Goal: Information Seeking & Learning: Learn about a topic

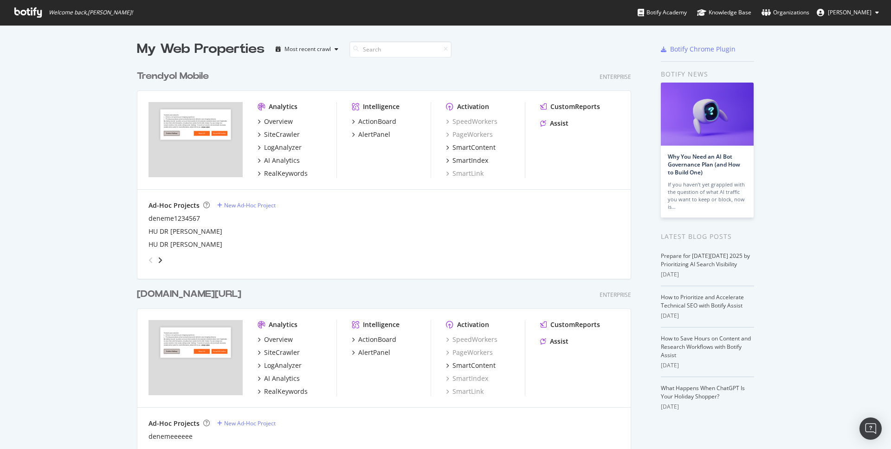
scroll to position [449, 891]
click at [279, 171] on div "RealKeywords" at bounding box center [286, 173] width 44 height 9
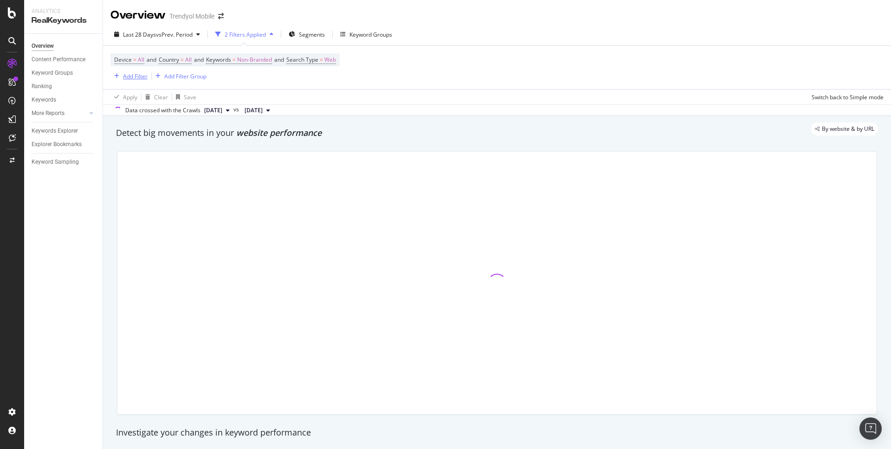
click at [140, 77] on div "Add Filter" at bounding box center [135, 76] width 25 height 8
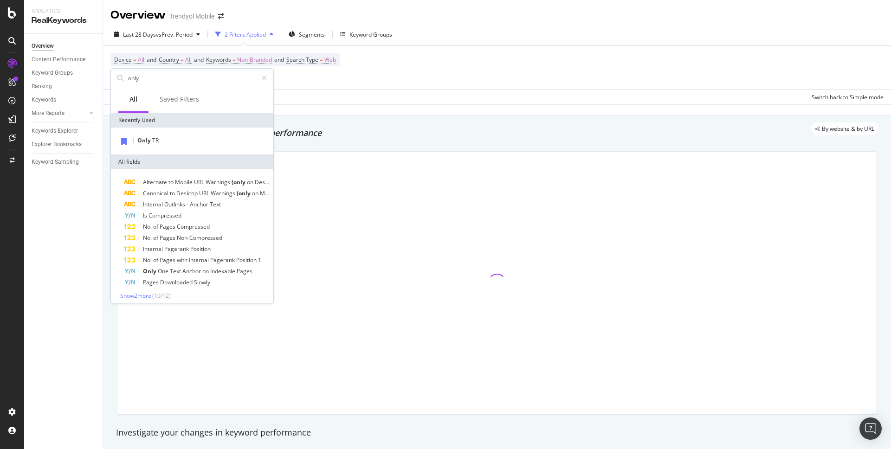
type input "only"
click at [162, 148] on div "Only TR" at bounding box center [192, 141] width 162 height 27
click at [168, 143] on div "Only TR" at bounding box center [192, 141] width 159 height 12
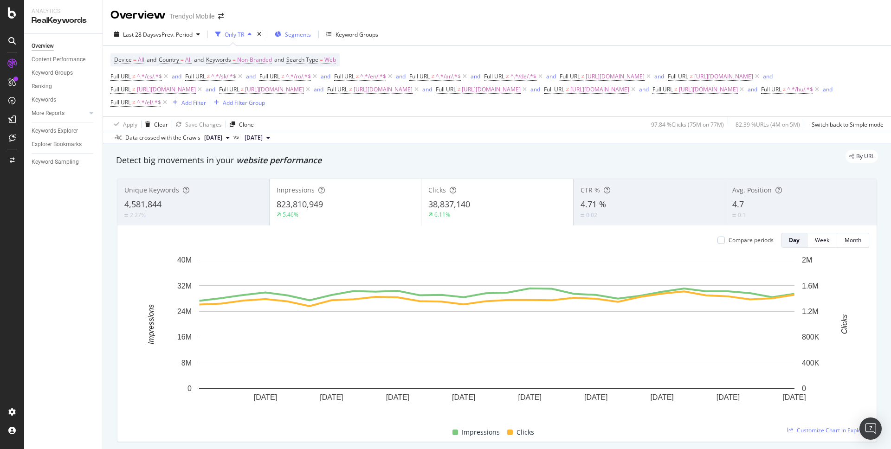
click at [298, 32] on span "Segments" at bounding box center [298, 35] width 26 height 8
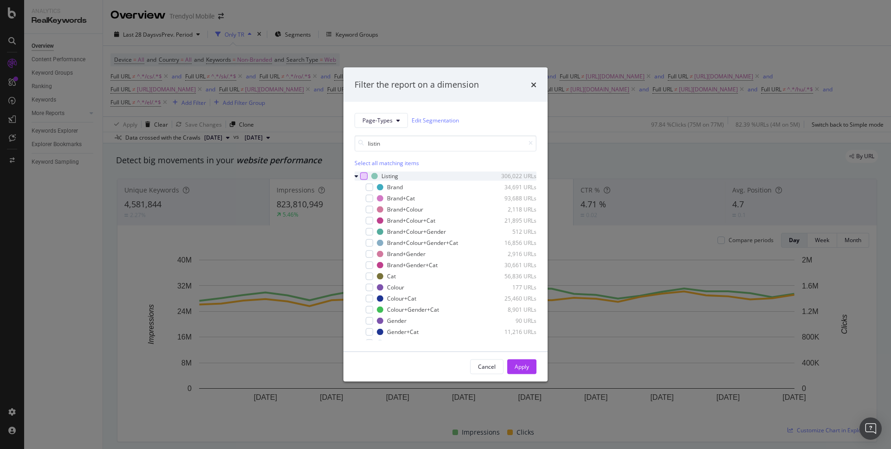
type input "listin"
click at [361, 175] on div "modal" at bounding box center [363, 175] width 7 height 7
click at [524, 368] on div "Apply" at bounding box center [521, 367] width 14 height 8
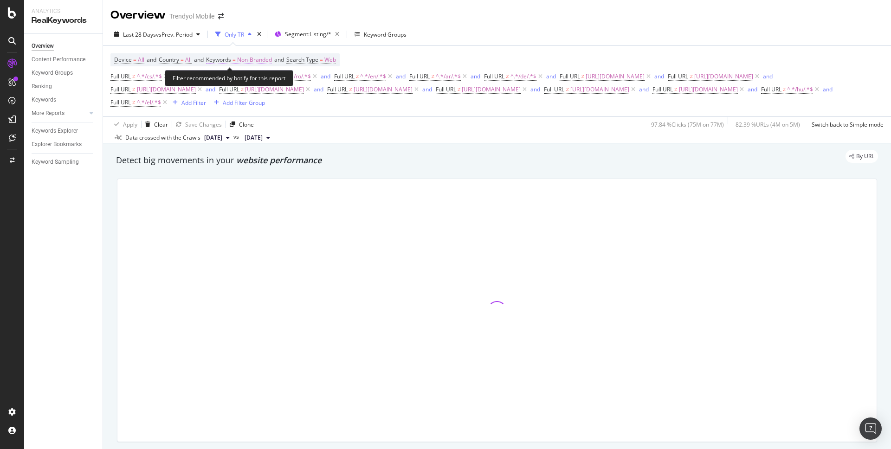
click at [258, 58] on span "Non-Branded" at bounding box center [254, 59] width 35 height 13
click at [242, 76] on div "Non-Branded" at bounding box center [244, 82] width 50 height 14
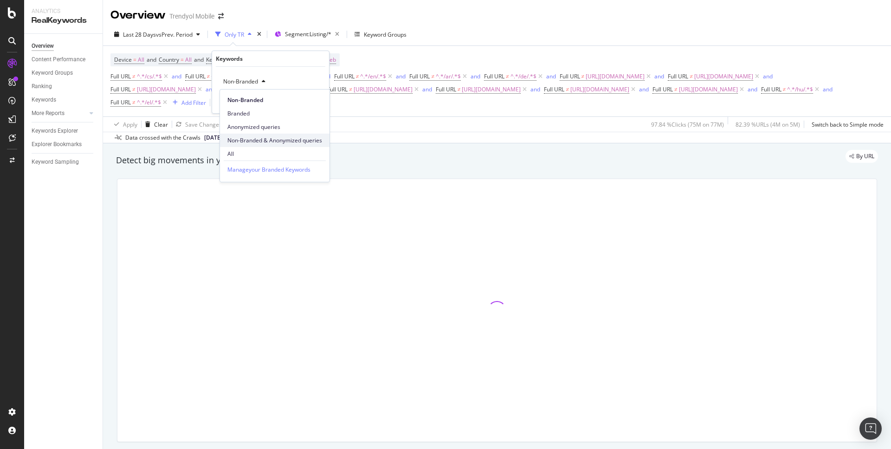
click at [245, 141] on span "Non-Branded & Anonymized queries" at bounding box center [274, 140] width 95 height 8
click at [320, 99] on div "Apply" at bounding box center [322, 101] width 14 height 8
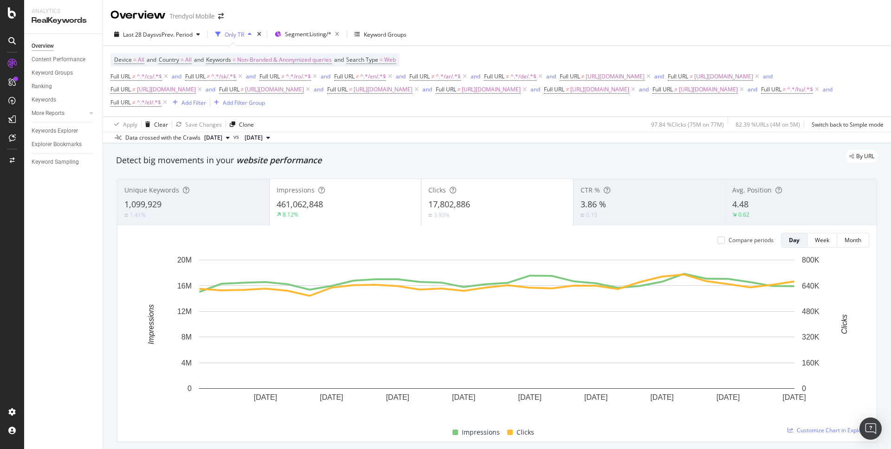
click at [175, 26] on div "Last 28 Days vs Prev. Period Only TR Segment: Listing/* Keyword Groups Device =…" at bounding box center [497, 83] width 788 height 120
click at [174, 36] on span "vs Prev. Period" at bounding box center [174, 35] width 37 height 8
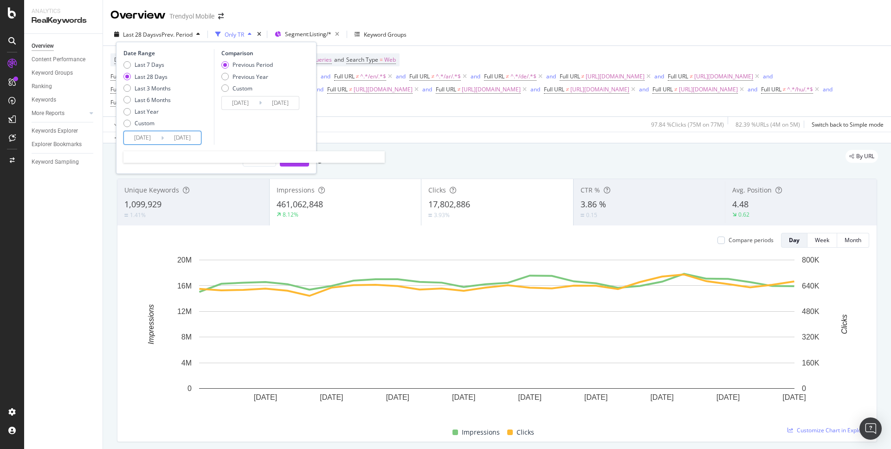
click at [141, 136] on input "[DATE]" at bounding box center [142, 137] width 37 height 13
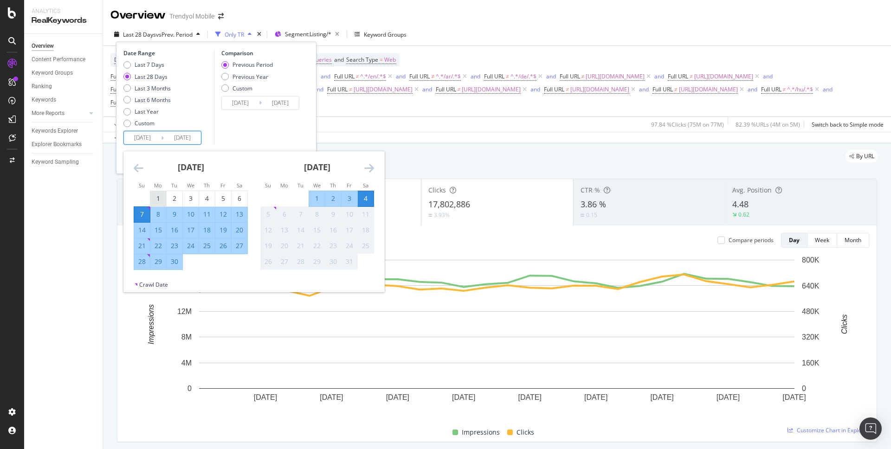
click at [162, 197] on div "1" at bounding box center [158, 198] width 16 height 9
type input "[DATE]"
click at [174, 266] on div "30" at bounding box center [175, 261] width 16 height 9
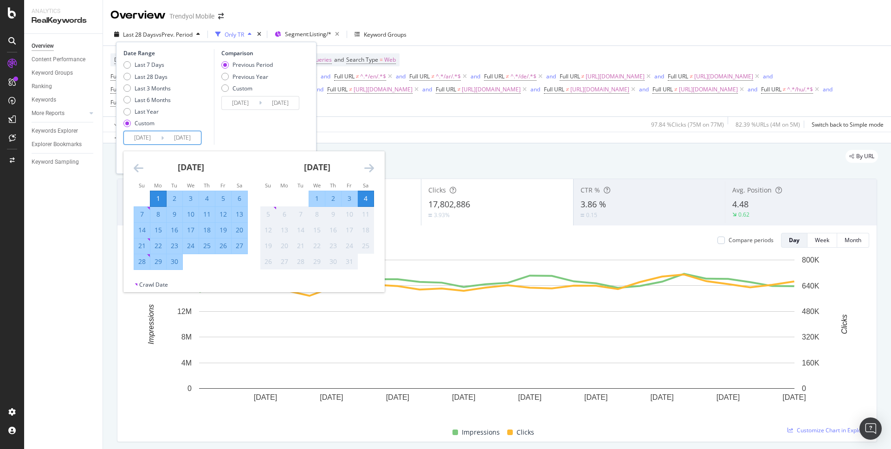
type input "[DATE]"
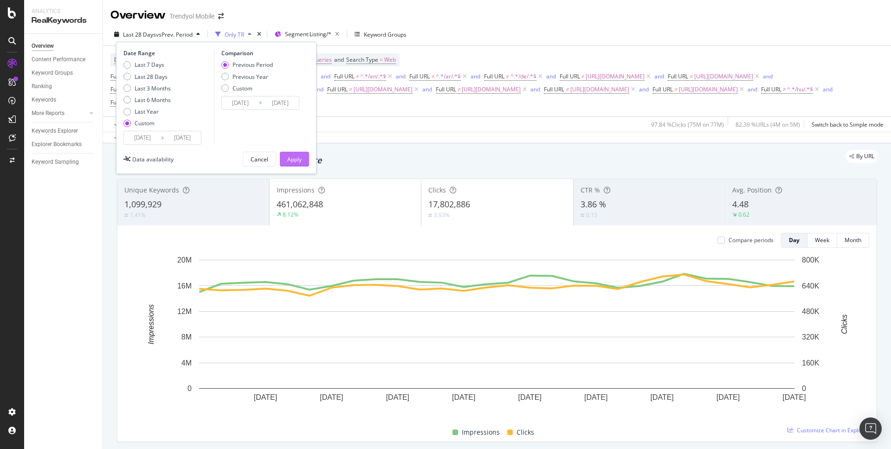
click at [290, 155] on div "Apply" at bounding box center [294, 159] width 14 height 8
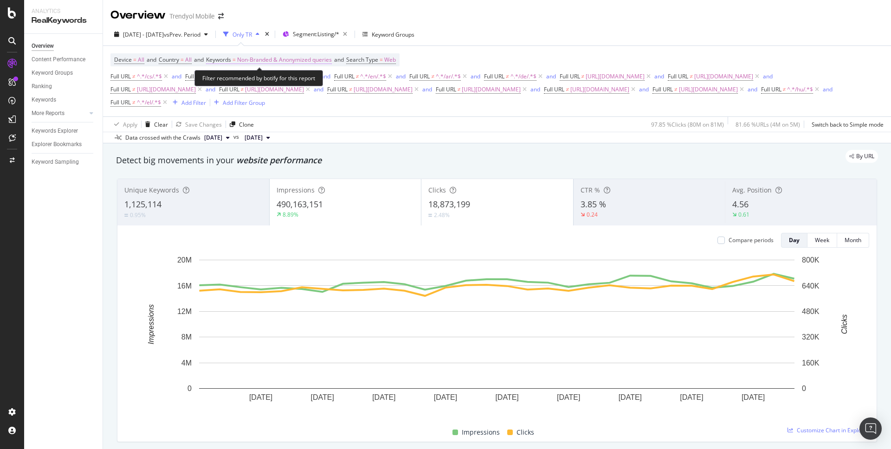
click at [309, 61] on span "Non-Branded & Anonymized queries" at bounding box center [284, 59] width 95 height 13
click at [293, 80] on span "Non-Branded & Anonymized queries" at bounding box center [268, 81] width 98 height 8
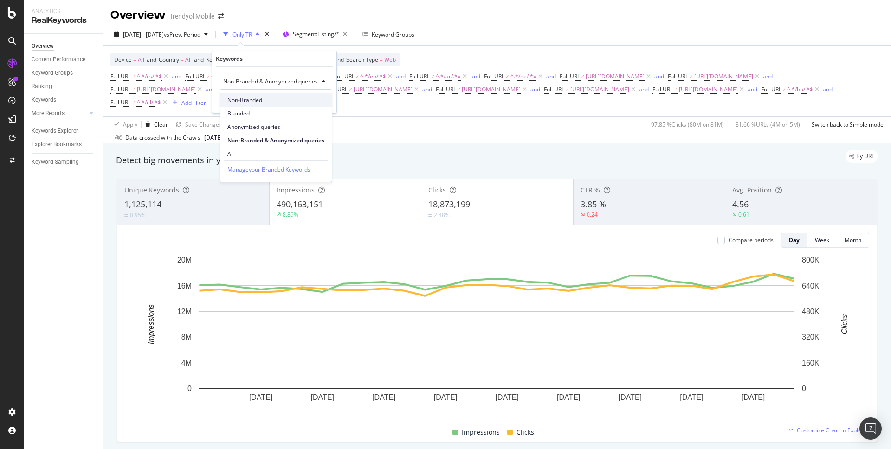
click at [276, 102] on span "Non-Branded" at bounding box center [275, 100] width 97 height 8
click at [317, 101] on div "Apply" at bounding box center [314, 101] width 14 height 8
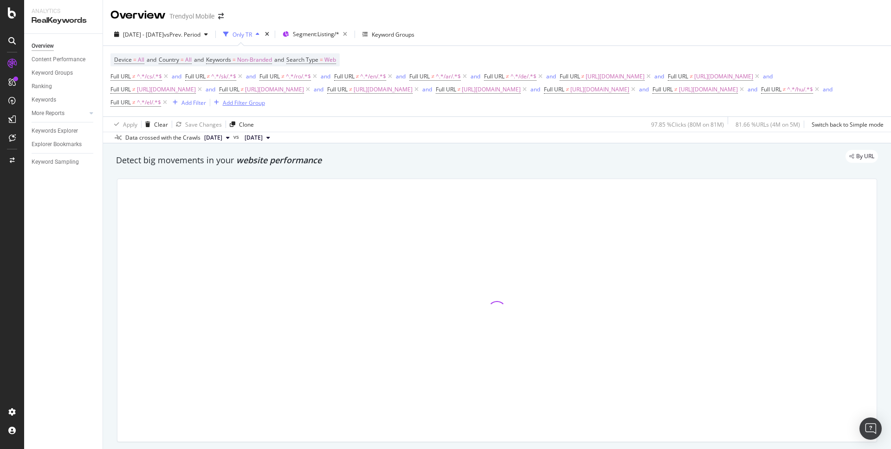
click at [265, 101] on div "Add Filter Group" at bounding box center [244, 103] width 42 height 8
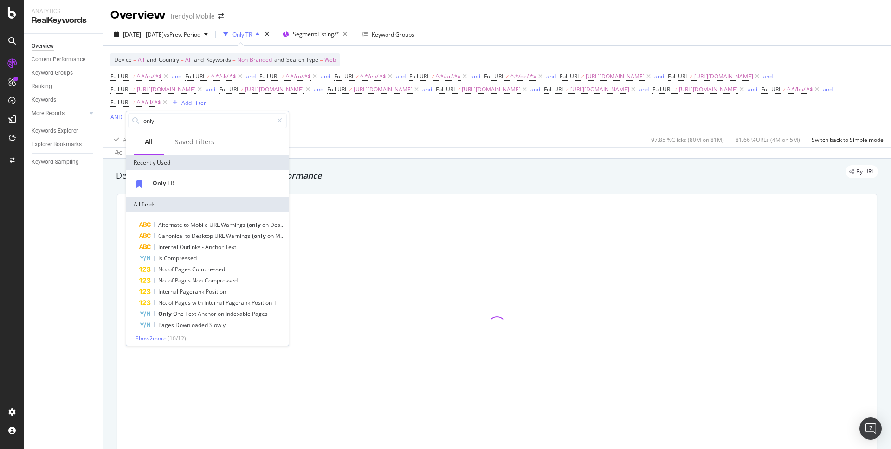
click at [327, 124] on div "Device = All and Country = All and Keywords = Non-Branded and Search Type = Web…" at bounding box center [496, 96] width 773 height 101
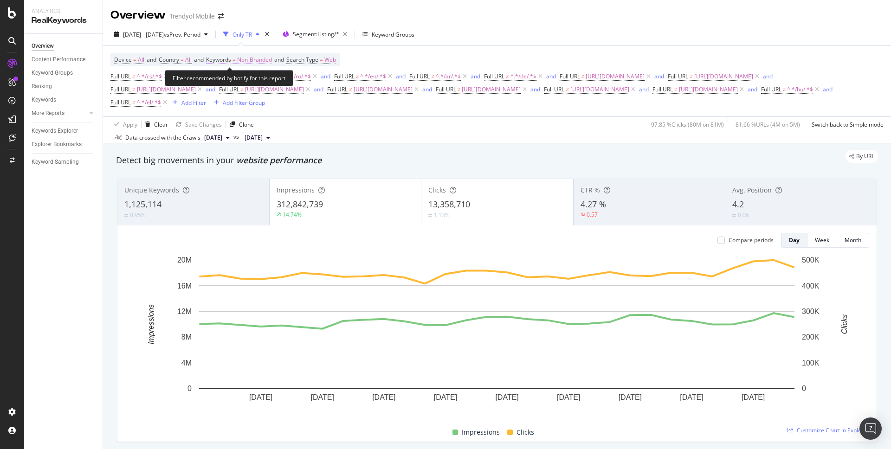
click at [271, 60] on span "Non-Branded" at bounding box center [254, 59] width 35 height 13
click at [255, 78] on span "Non-Branded" at bounding box center [238, 81] width 39 height 8
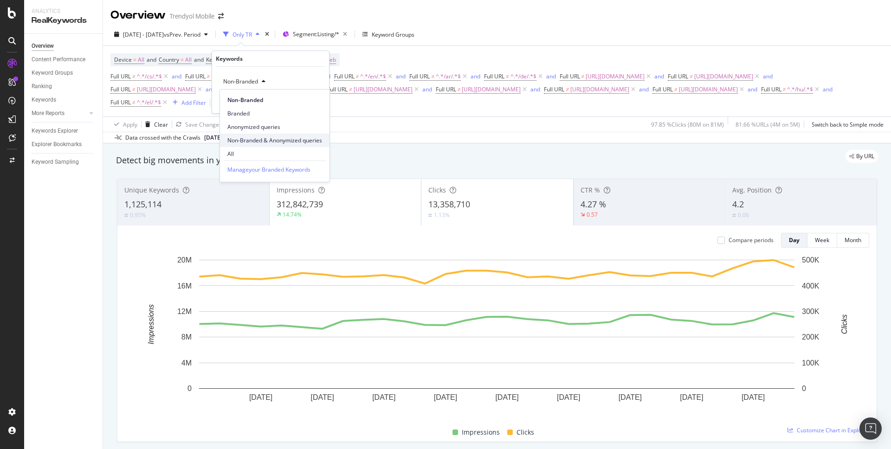
click at [261, 136] on span "Non-Branded & Anonymized queries" at bounding box center [274, 140] width 95 height 8
click at [325, 109] on div "Non-Branded & Anonymized queries Cancel Add filter Apply" at bounding box center [274, 90] width 124 height 46
click at [325, 101] on div "Apply" at bounding box center [322, 101] width 14 height 8
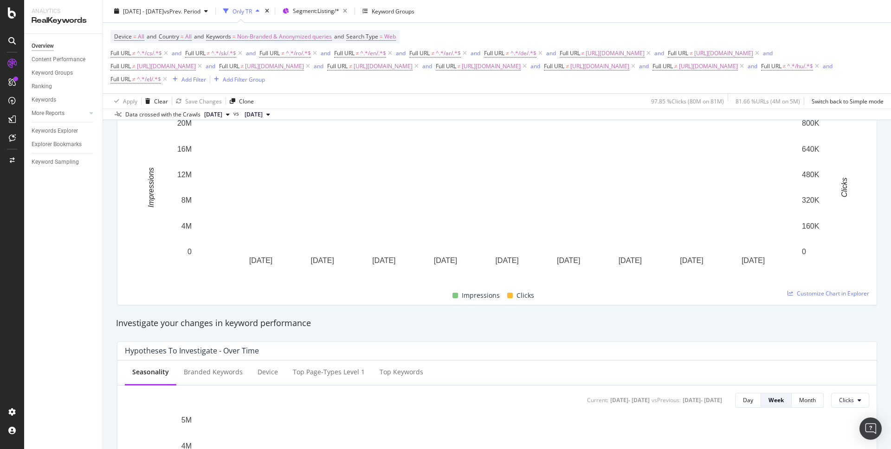
scroll to position [47, 0]
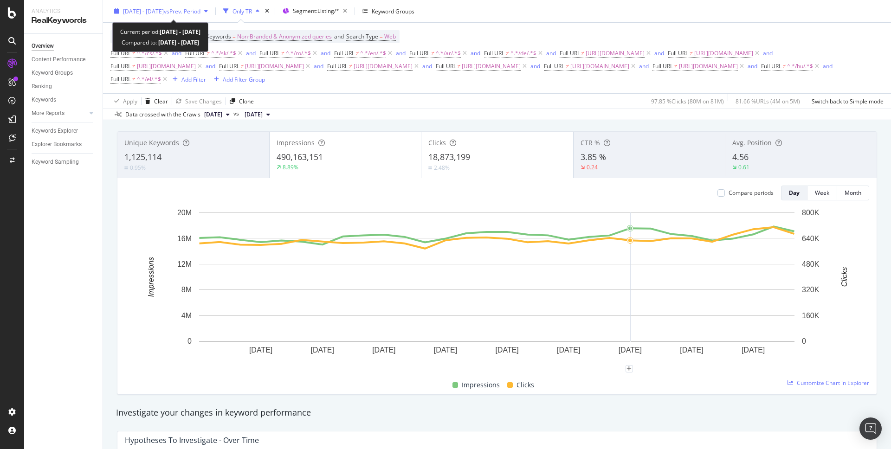
click at [192, 14] on span "vs Prev. Period" at bounding box center [182, 11] width 37 height 8
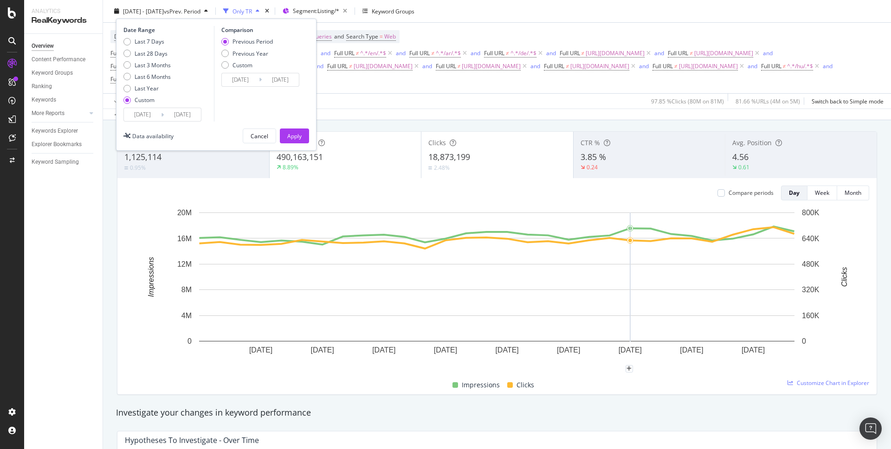
click at [192, 14] on span "vs Prev. Period" at bounding box center [182, 11] width 37 height 8
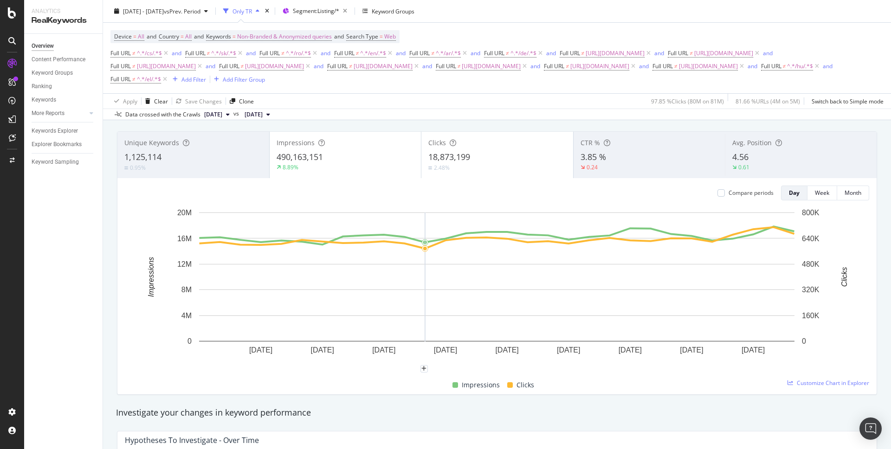
click at [421, 218] on rect "A chart." at bounding box center [496, 276] width 595 height 129
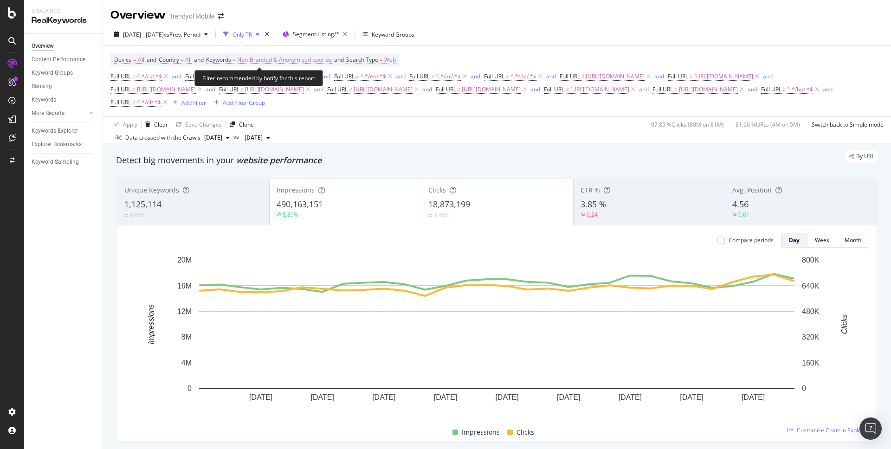
click at [378, 57] on span "Search Type" at bounding box center [362, 60] width 32 height 8
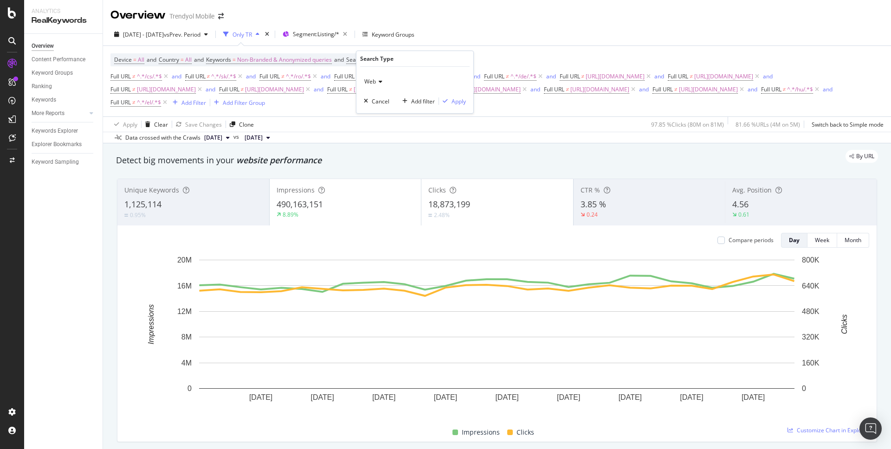
click at [384, 83] on div "Web" at bounding box center [415, 81] width 102 height 15
click at [380, 98] on div "All" at bounding box center [415, 101] width 99 height 12
click at [368, 82] on span "All" at bounding box center [367, 81] width 6 height 8
click at [418, 73] on div "All All Web Image Video News Google News Discover Cancel Add filter Apply" at bounding box center [414, 90] width 117 height 46
click at [463, 103] on div "Apply" at bounding box center [458, 101] width 14 height 8
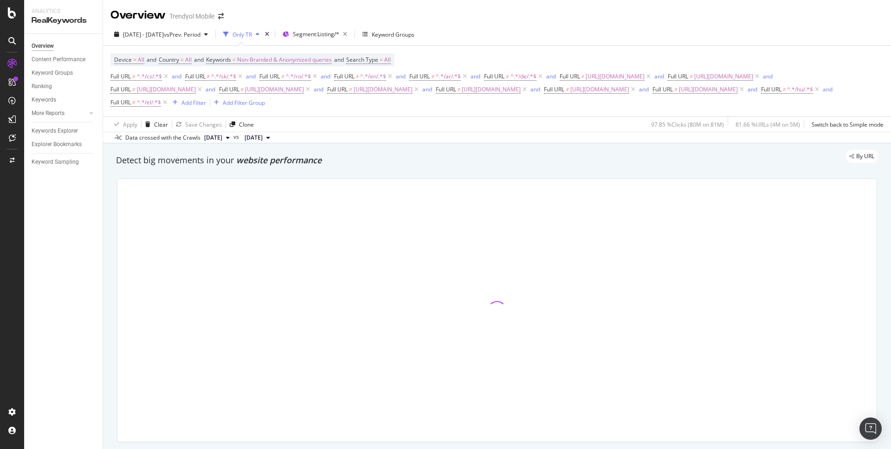
click at [339, 11] on div "Overview Trendyol Mobile" at bounding box center [497, 11] width 788 height 23
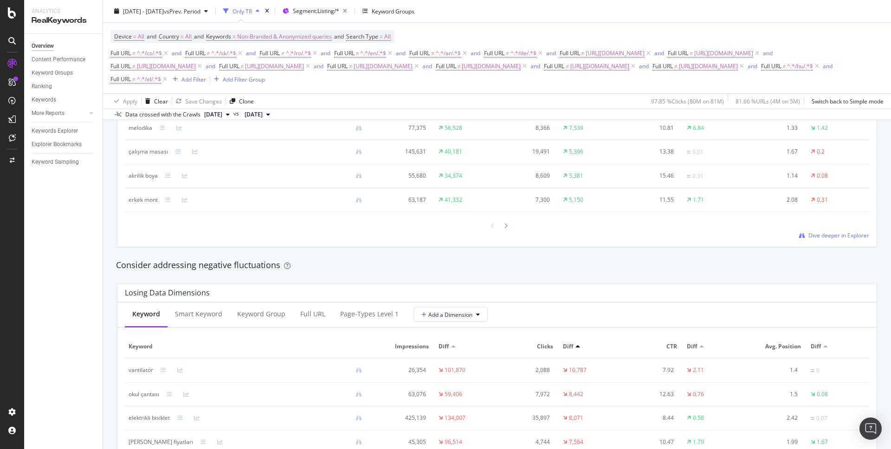
scroll to position [823, 0]
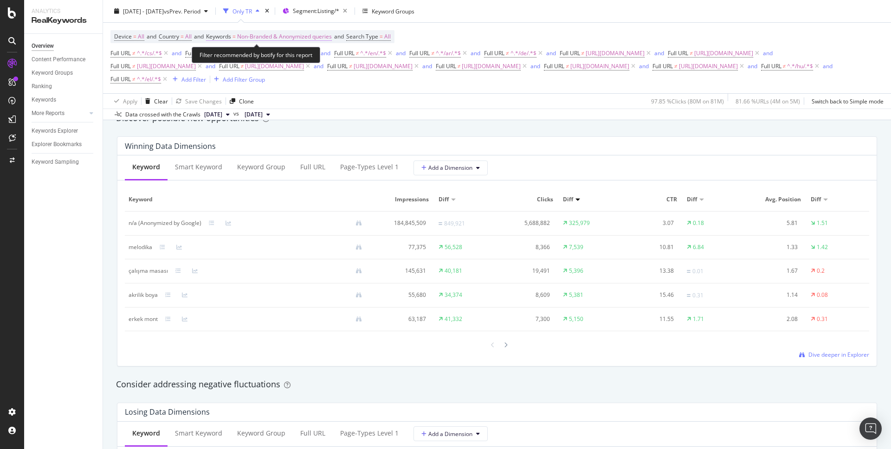
click at [291, 38] on span "Non-Branded & Anonymized queries" at bounding box center [284, 36] width 95 height 13
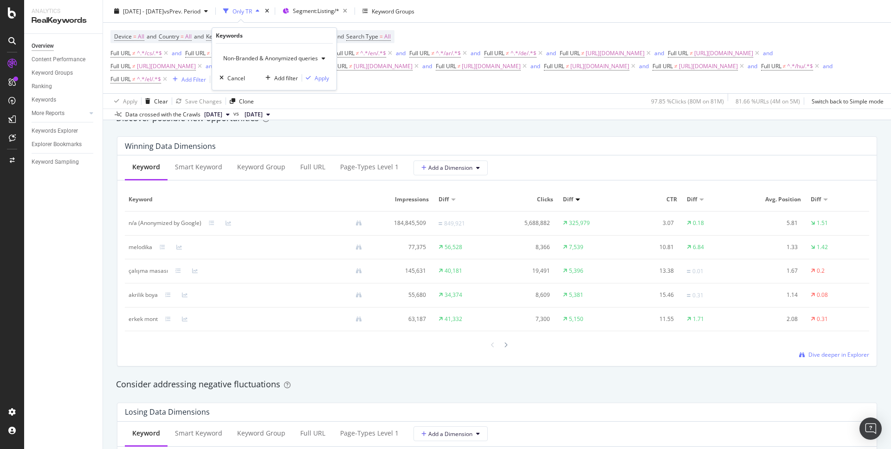
click at [301, 54] on span "Non-Branded & Anonymized queries" at bounding box center [268, 58] width 98 height 8
click at [386, 102] on div "Apply Clear Save Changes Clone 97.85 % Clicks ( 80M on 81M ) 81.66 % URLs ( 4M …" at bounding box center [497, 100] width 788 height 15
click at [309, 170] on div "Full URL" at bounding box center [312, 166] width 25 height 9
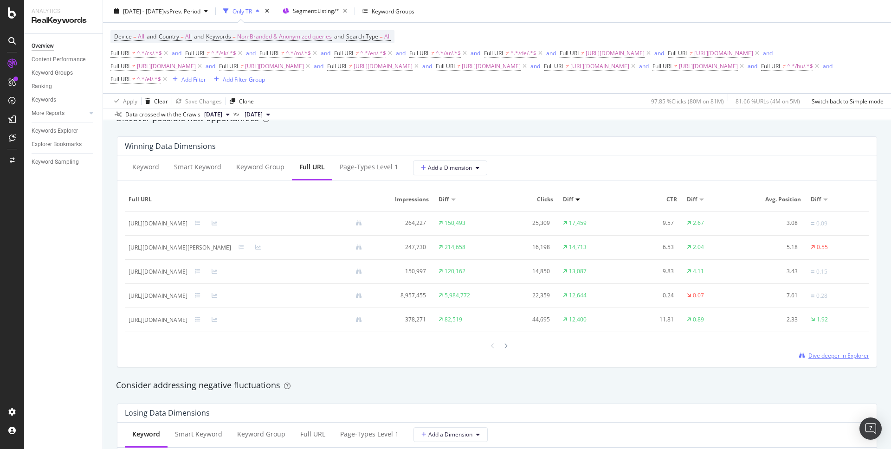
click at [833, 357] on span "Dive deeper in Explorer" at bounding box center [838, 356] width 61 height 8
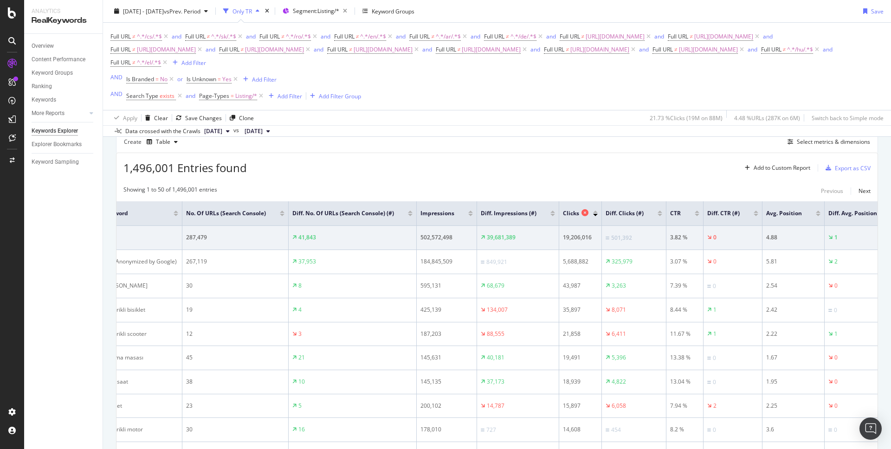
scroll to position [261, 0]
click at [552, 216] on div at bounding box center [552, 215] width 5 height 2
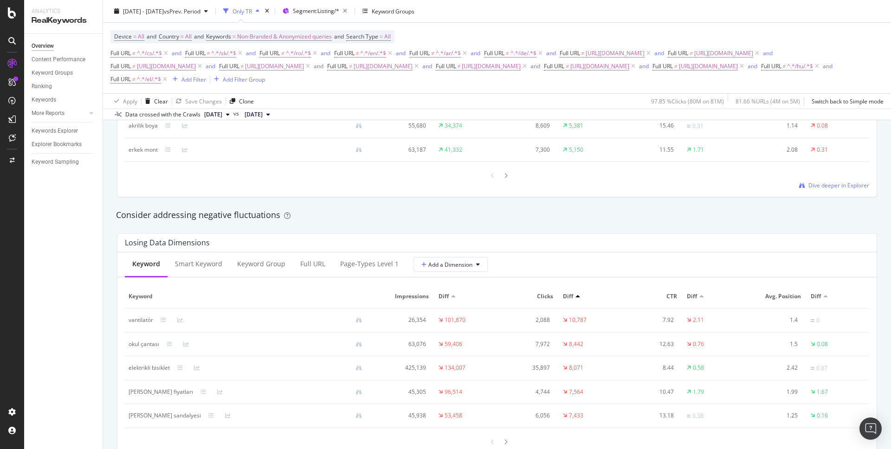
scroll to position [1117, 0]
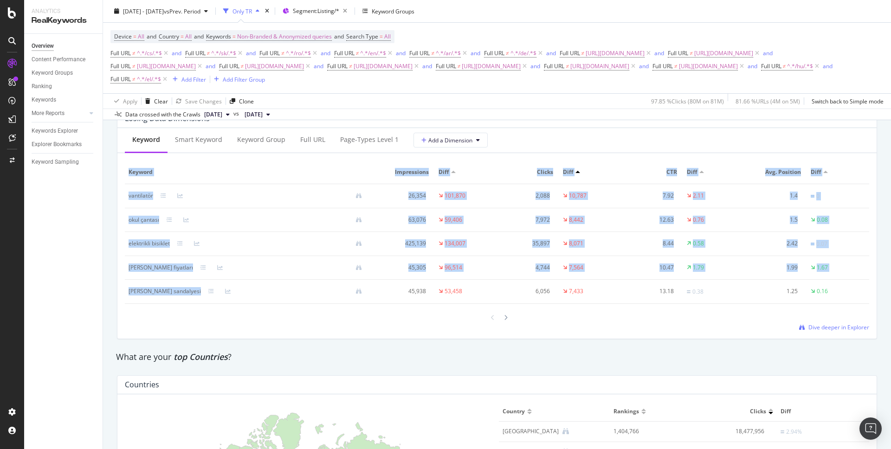
drag, startPoint x: 116, startPoint y: 191, endPoint x: 189, endPoint y: 291, distance: 123.5
click at [189, 291] on div "Losing Data Dimensions Keyword Smart Keyword Keyword Group Full URL Page-Types …" at bounding box center [497, 224] width 760 height 230
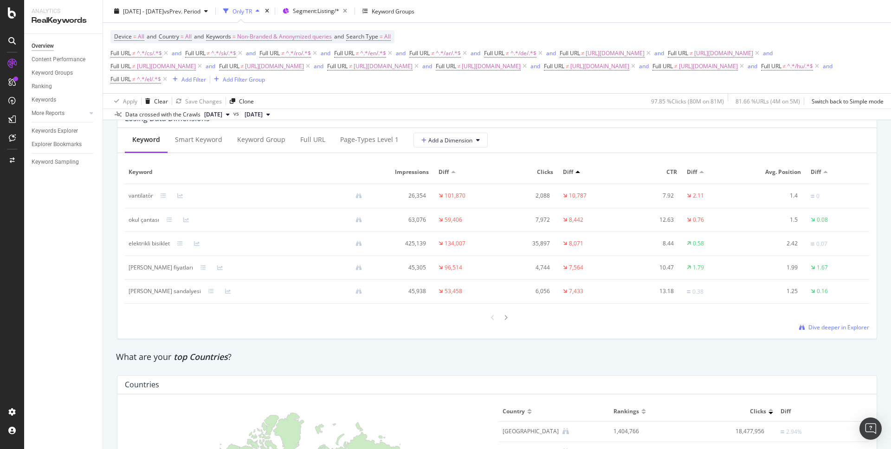
click at [95, 283] on div "Overview Content Performance Keyword Groups Ranking Keywords More Reports Count…" at bounding box center [63, 241] width 78 height 415
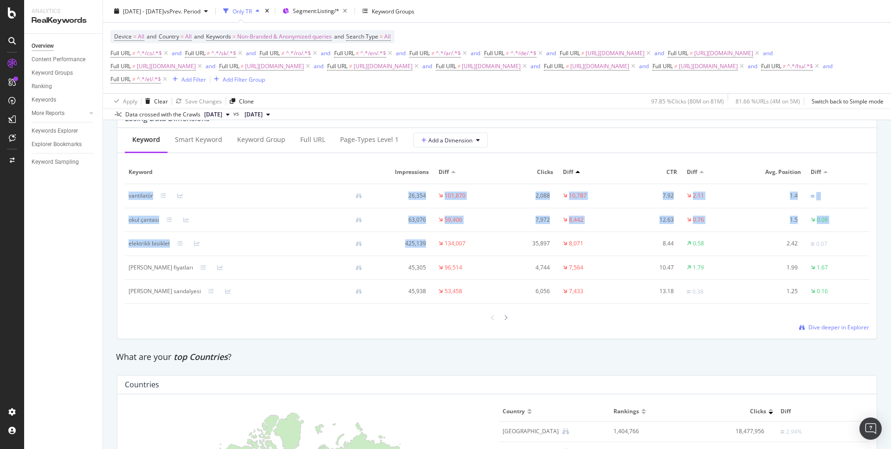
drag, startPoint x: 125, startPoint y: 198, endPoint x: 481, endPoint y: 235, distance: 357.8
click at [481, 235] on tbody "vantilatör 26,354 101,870 2,088 10,787 7.92 2.11 1.4 0 okul çantası 63,076 59,4…" at bounding box center [497, 244] width 744 height 120
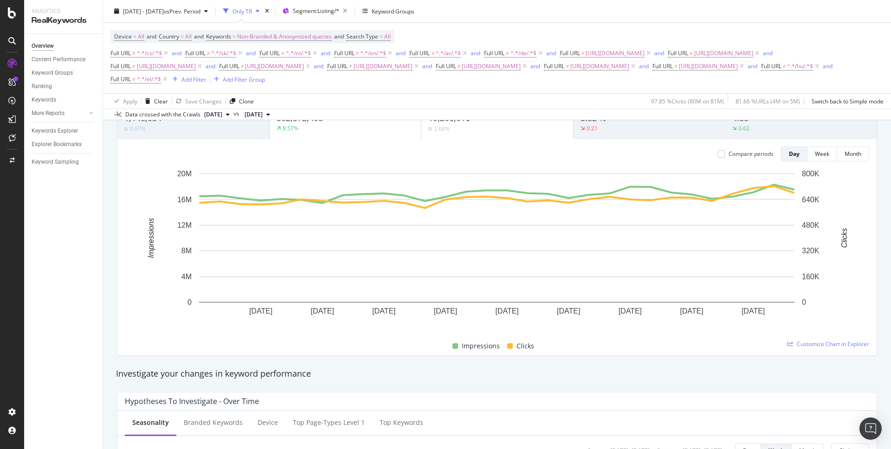
scroll to position [84, 0]
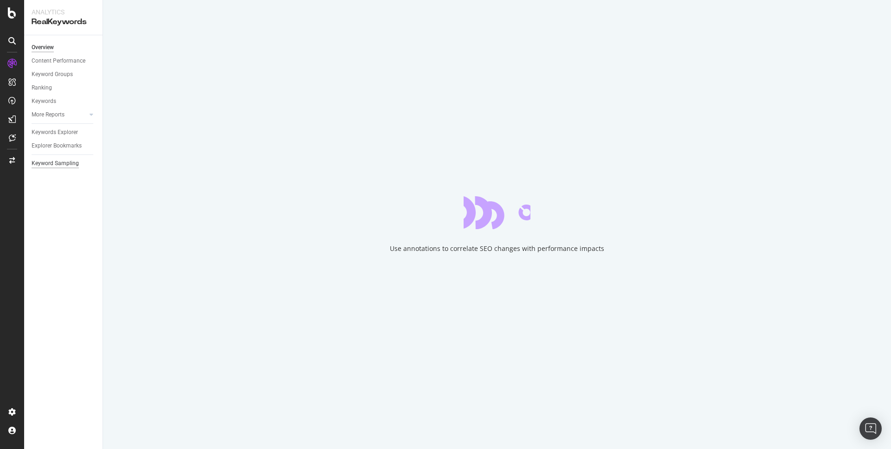
click at [63, 165] on div "Keyword Sampling" at bounding box center [55, 164] width 47 height 10
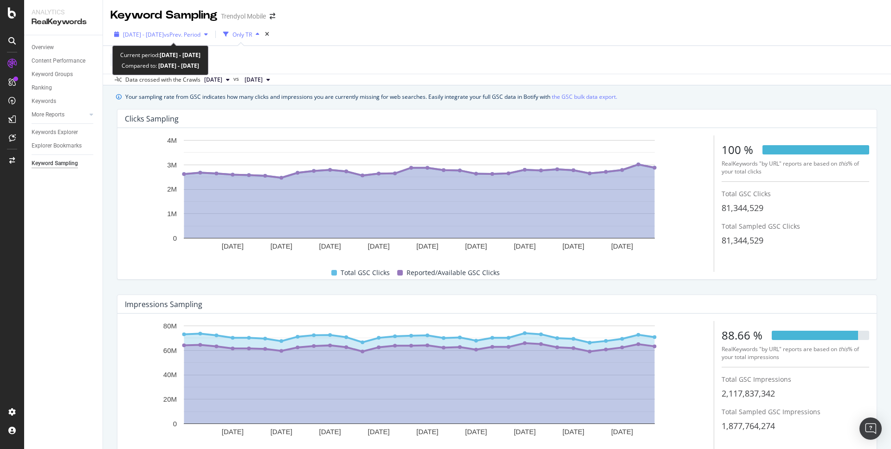
click at [151, 32] on span "[DATE] - [DATE]" at bounding box center [143, 35] width 41 height 8
click at [565, 45] on div "GSC Website = All" at bounding box center [497, 59] width 788 height 28
